Goal: Use online tool/utility: Utilize a website feature to perform a specific function

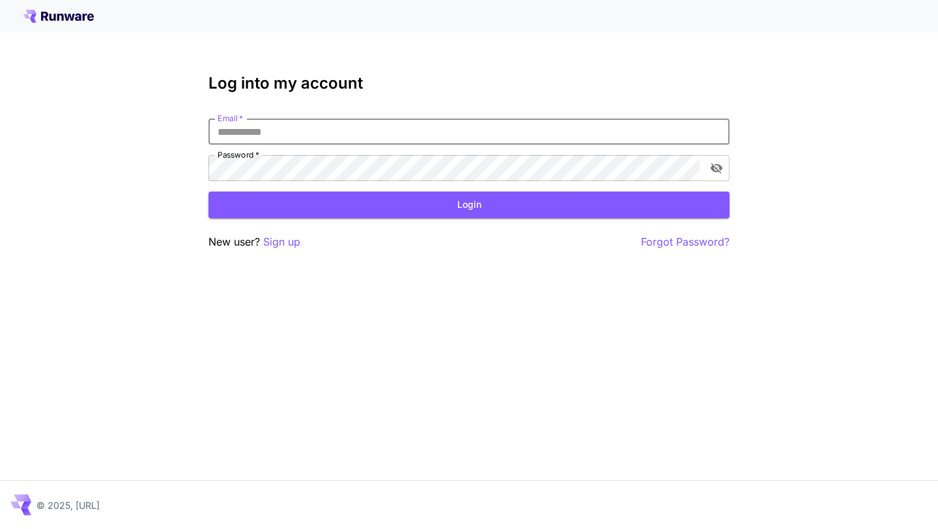
click at [391, 133] on input "Email   *" at bounding box center [468, 132] width 521 height 26
type input "**********"
click at [405, 205] on button "Login" at bounding box center [468, 204] width 521 height 27
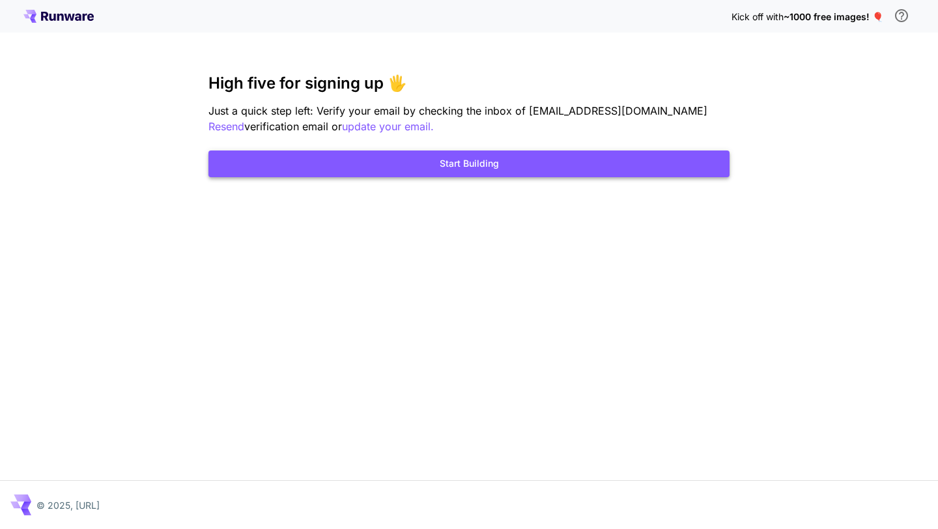
click at [470, 154] on button "Start Building" at bounding box center [468, 163] width 521 height 27
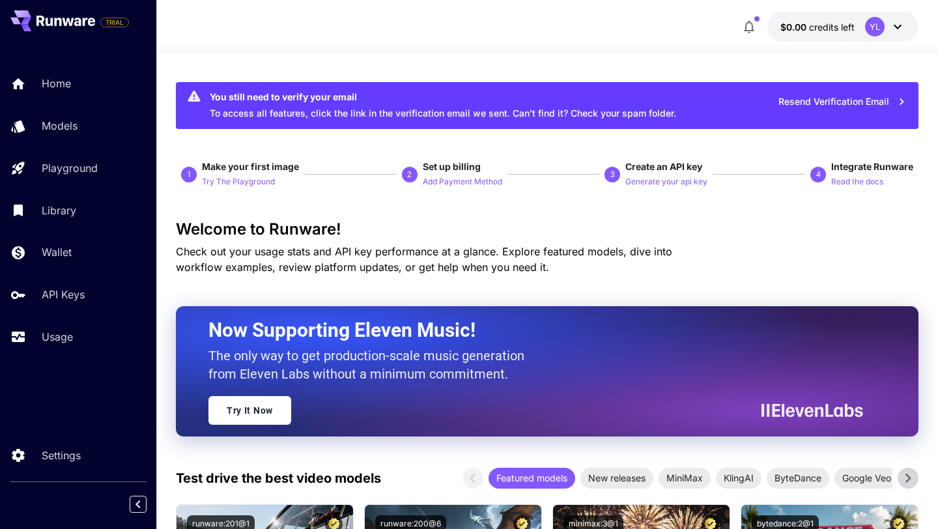
click at [82, 143] on div "Home Models Playground Library Wallet API Keys Usage" at bounding box center [78, 210] width 156 height 285
click at [84, 132] on div "Models" at bounding box center [95, 126] width 102 height 16
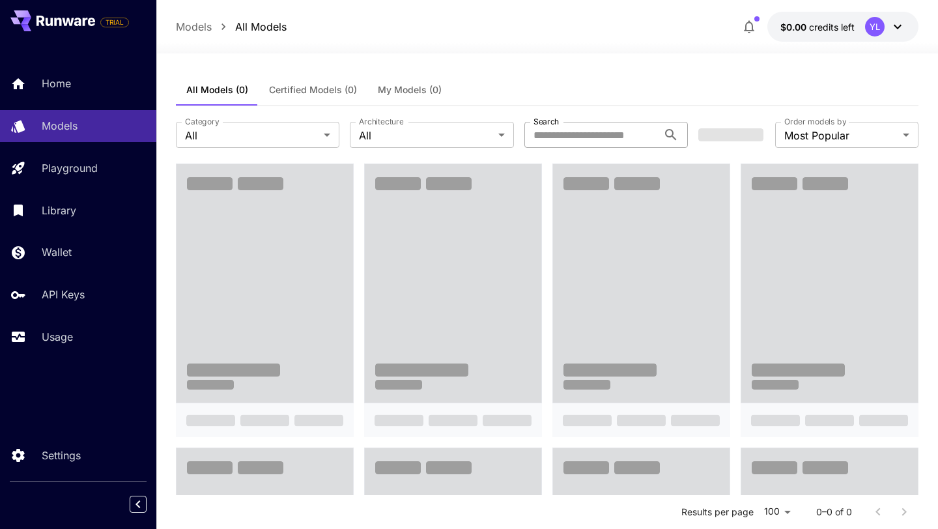
click at [542, 134] on input "Search" at bounding box center [591, 135] width 134 height 26
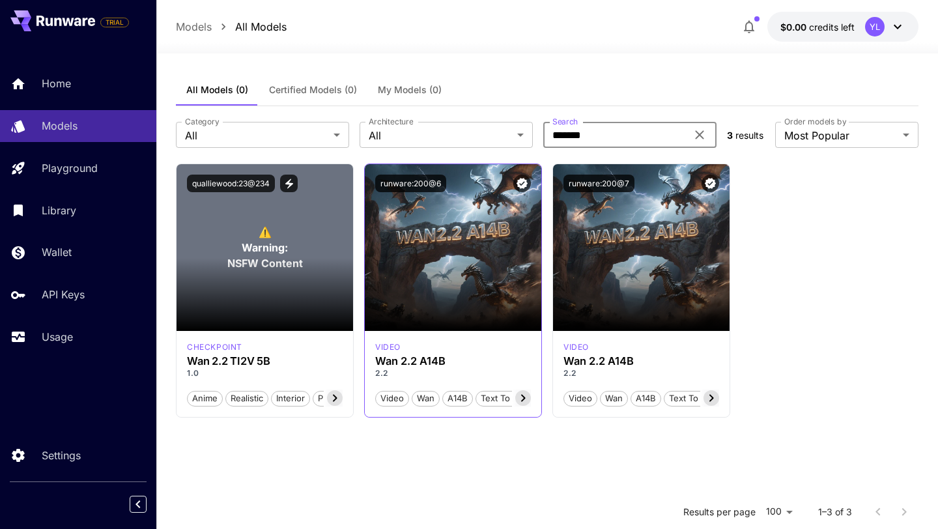
type input "*******"
click at [498, 350] on div "video" at bounding box center [453, 347] width 156 height 12
click at [523, 399] on icon at bounding box center [523, 398] width 5 height 7
click at [470, 360] on h3 "Wan 2.2 A14B" at bounding box center [453, 361] width 156 height 12
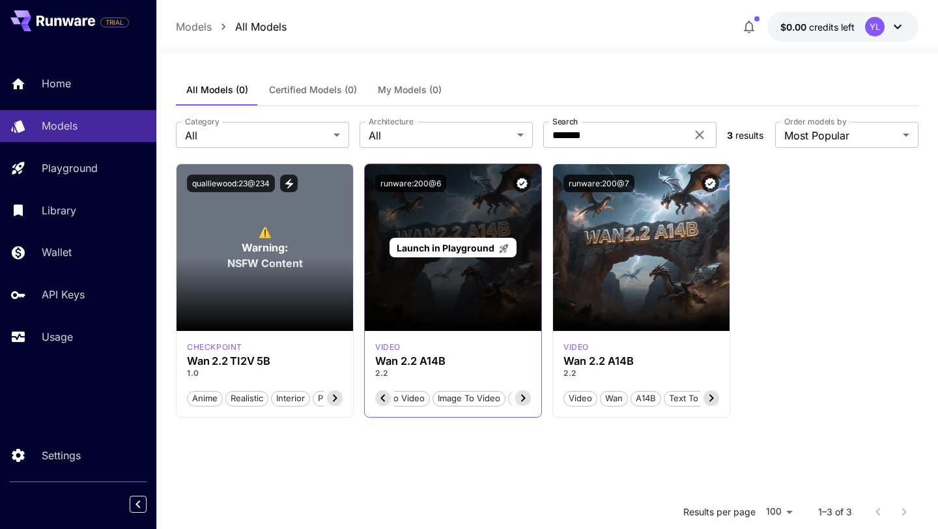
click at [482, 262] on div "Launch in Playground" at bounding box center [453, 247] width 177 height 167
click at [457, 219] on div "Launch in Playground" at bounding box center [453, 247] width 177 height 167
click at [465, 262] on div "Launch in Playground" at bounding box center [453, 247] width 177 height 167
click at [477, 244] on span "Launch in Playground" at bounding box center [446, 247] width 98 height 11
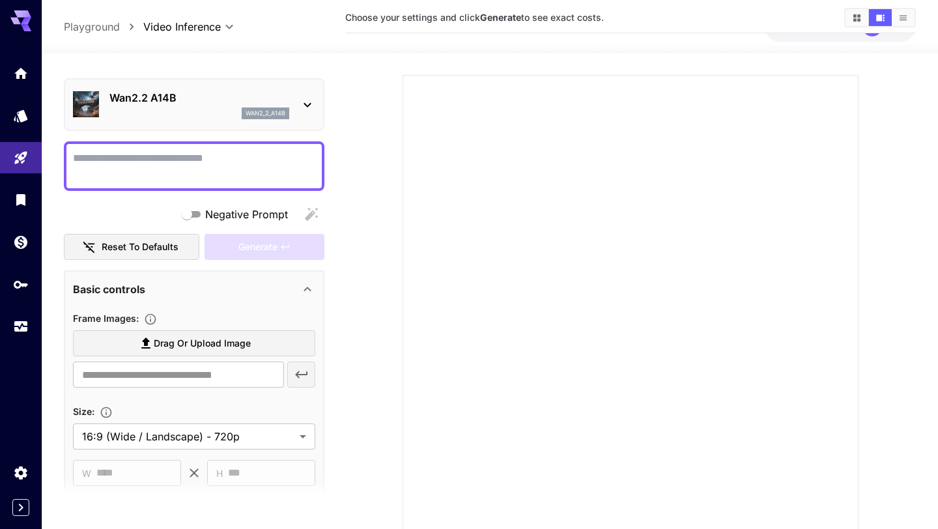
scroll to position [42, 0]
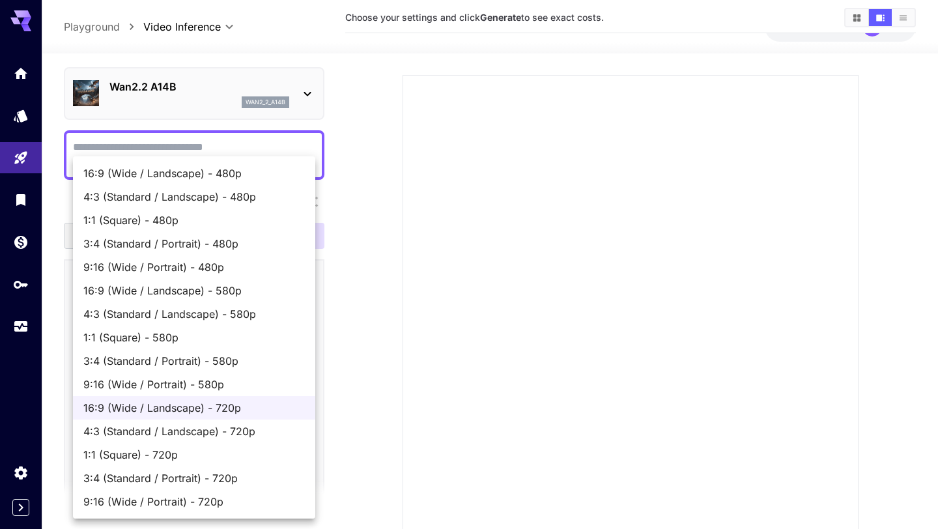
click at [201, 425] on body "**********" at bounding box center [469, 255] width 938 height 632
click at [218, 412] on span "16:9 (Wide / Landscape) - 720p" at bounding box center [193, 408] width 221 height 16
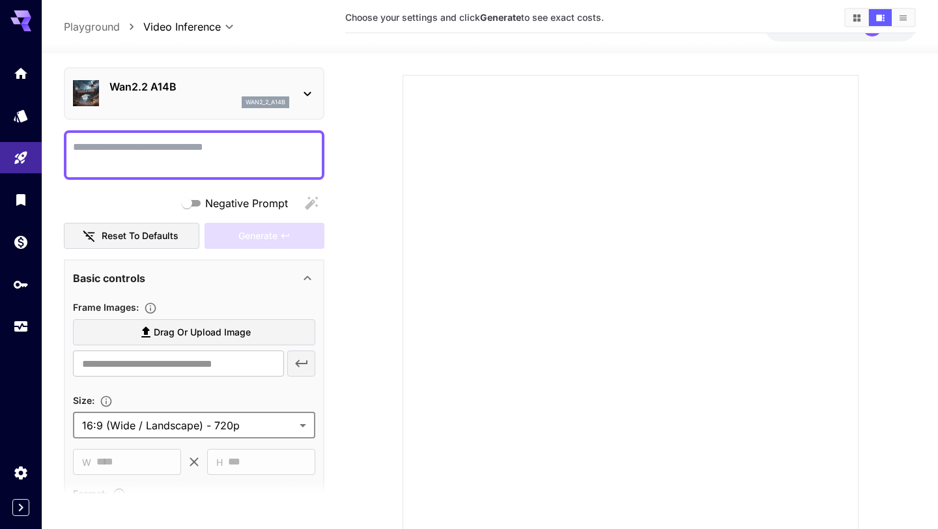
click at [177, 141] on textarea "Negative Prompt" at bounding box center [194, 154] width 242 height 31
click at [201, 335] on span "Drag or upload image" at bounding box center [202, 332] width 97 height 16
click at [0, 0] on input "Drag or upload image" at bounding box center [0, 0] width 0 height 0
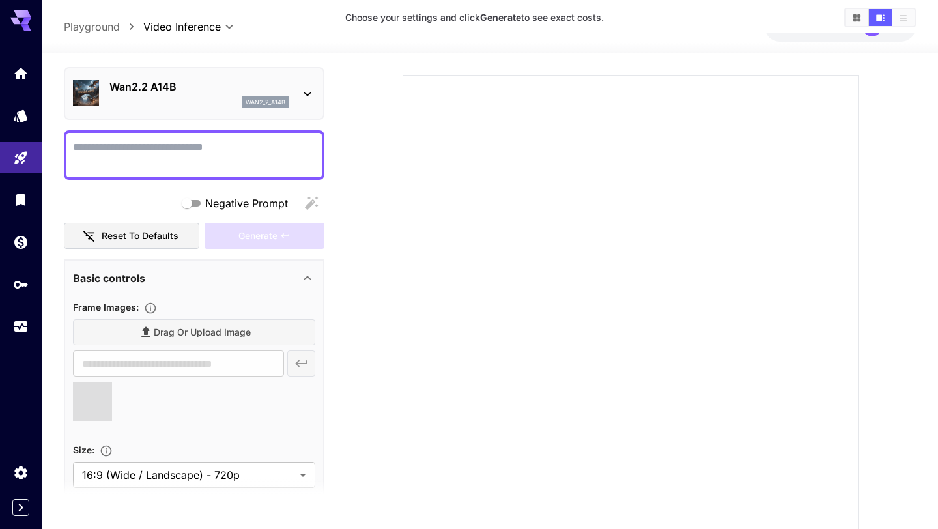
type input "**********"
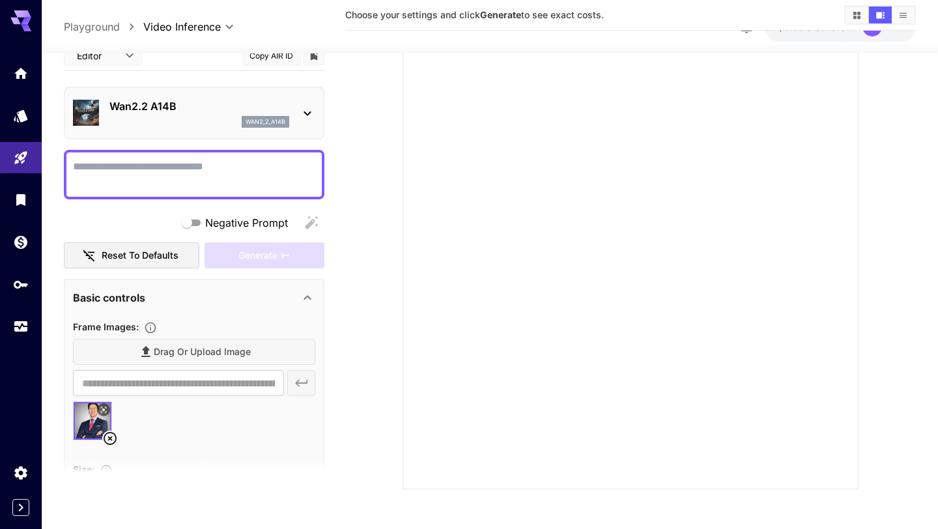
scroll to position [0, 0]
